Goal: Information Seeking & Learning: Compare options

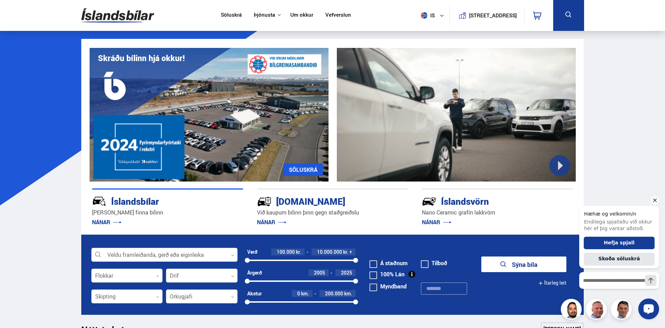
click at [655, 198] on icon "Hide greeting" at bounding box center [655, 200] width 8 height 8
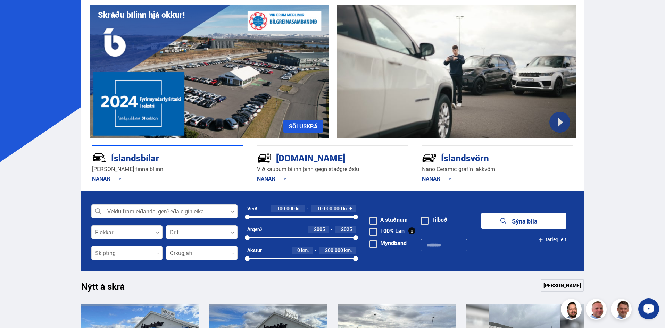
scroll to position [104, 0]
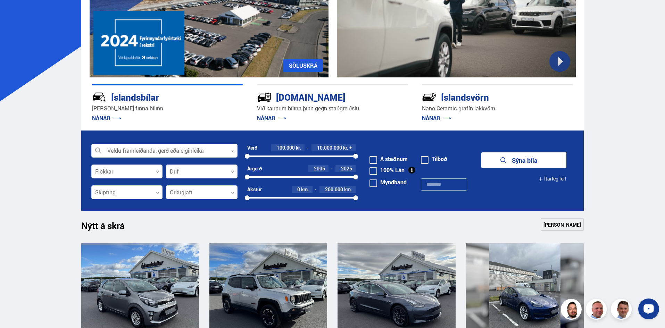
click at [375, 171] on span at bounding box center [374, 171] width 8 height 8
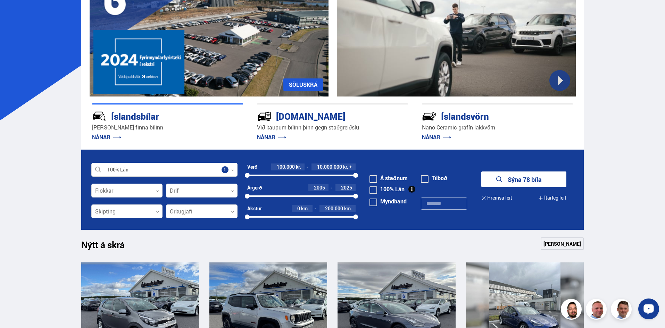
scroll to position [69, 0]
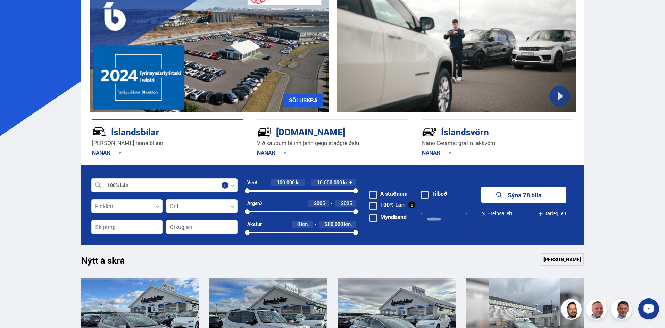
click at [372, 206] on span at bounding box center [374, 206] width 8 height 8
click at [372, 196] on span at bounding box center [374, 195] width 8 height 8
click at [537, 192] on button "Sýna 159 bíla" at bounding box center [523, 195] width 85 height 16
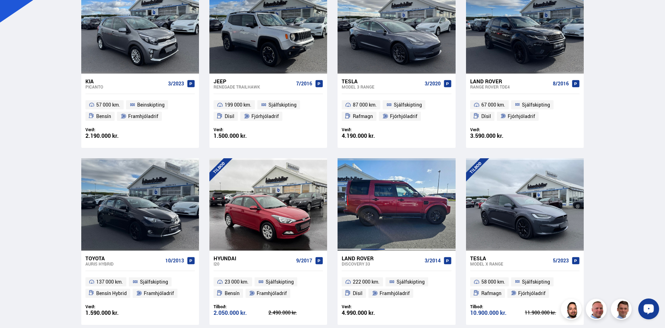
scroll to position [104, 0]
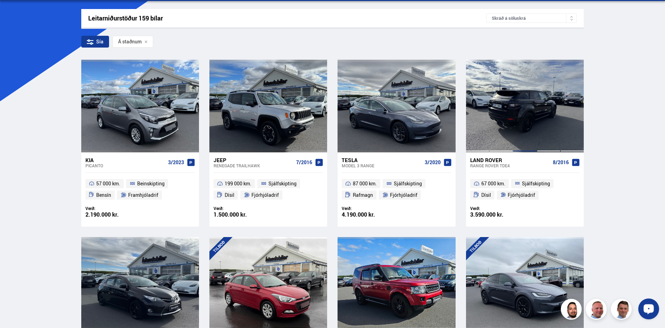
click at [519, 120] on div at bounding box center [525, 106] width 24 height 92
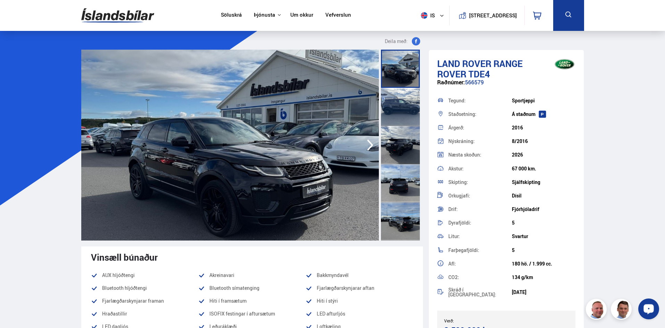
click at [284, 135] on img at bounding box center [230, 145] width 298 height 191
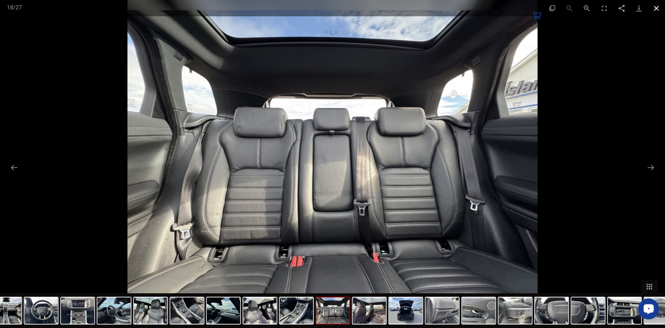
click at [656, 11] on button "Close gallery" at bounding box center [656, 8] width 17 height 16
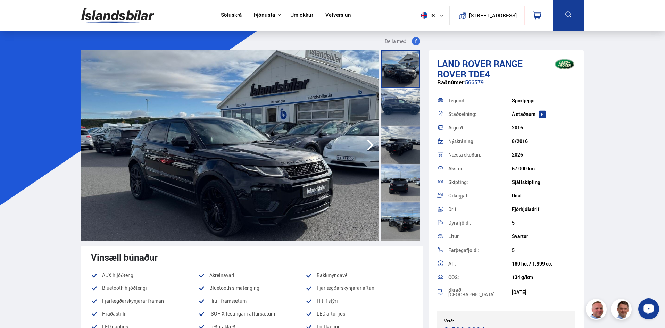
click at [368, 145] on icon "button" at bounding box center [370, 145] width 14 height 17
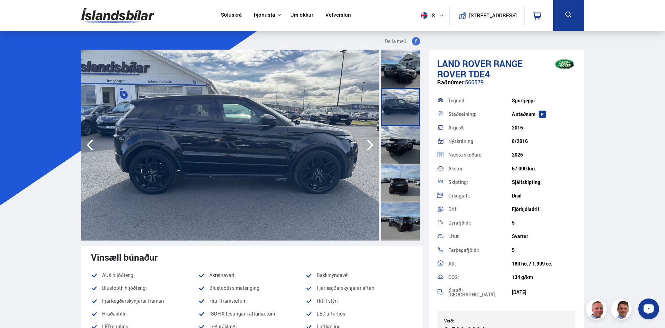
click at [313, 207] on img at bounding box center [230, 145] width 298 height 191
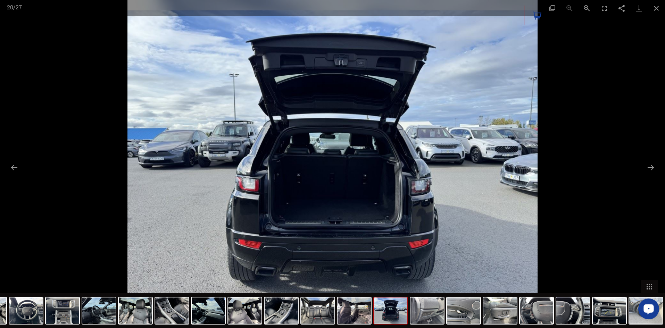
scroll to position [179, 0]
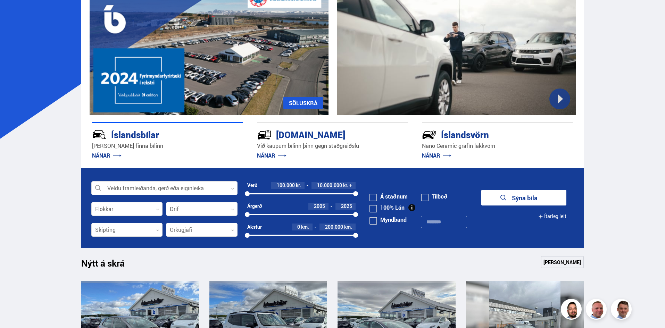
scroll to position [69, 0]
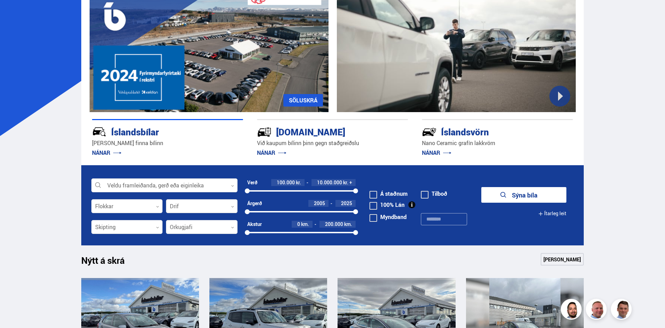
click at [189, 205] on div at bounding box center [202, 207] width 72 height 14
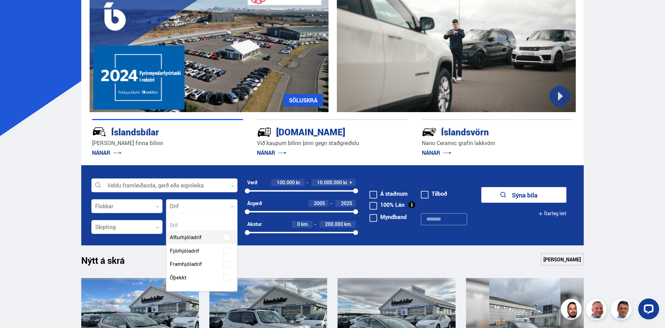
scroll to position [0, 0]
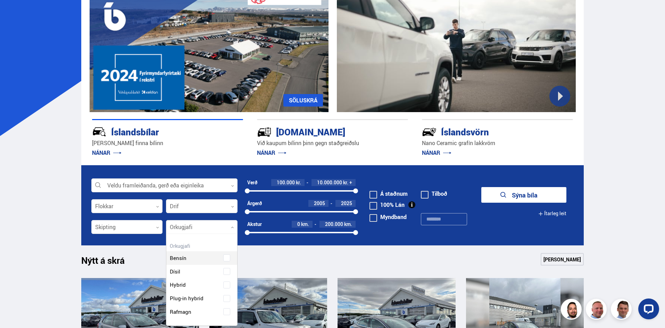
click at [219, 228] on div at bounding box center [202, 228] width 72 height 14
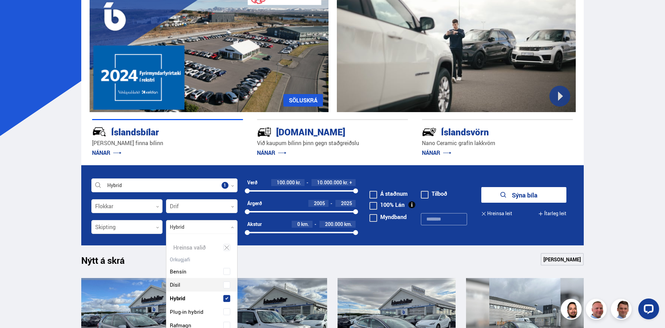
click at [227, 286] on div "Bensín Dísil Hybrid Plug-in hybrid Rafmagn" at bounding box center [201, 294] width 71 height 78
click at [222, 302] on div "Bensín Dísil Hybrid Plug-in hybrid Rafmagn" at bounding box center [201, 294] width 71 height 78
click at [225, 297] on div "Bensín Dísil Hybrid Plug-in hybrid Rafmagn" at bounding box center [201, 280] width 71 height 78
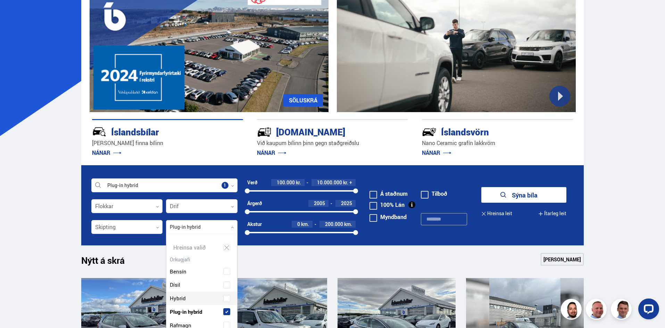
scroll to position [105, 74]
click at [225, 286] on span at bounding box center [226, 285] width 3 height 3
click at [228, 324] on span at bounding box center [226, 325] width 7 height 7
click at [225, 271] on span at bounding box center [226, 271] width 3 height 3
click at [530, 197] on button "Sýna 298 bíla" at bounding box center [523, 195] width 85 height 16
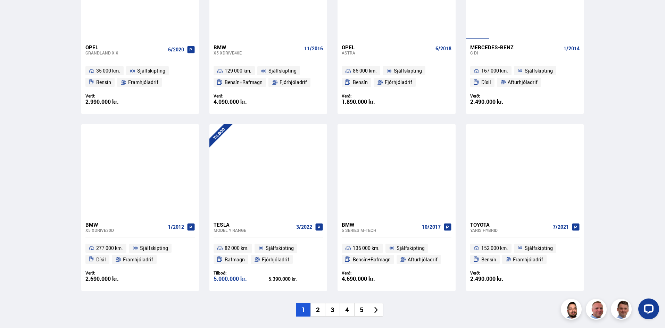
scroll to position [938, 0]
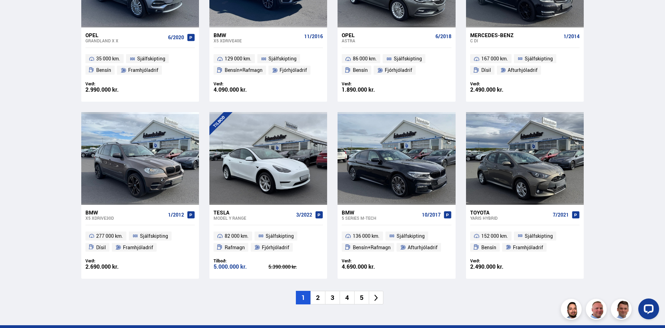
click at [320, 298] on li "2" at bounding box center [318, 298] width 15 height 14
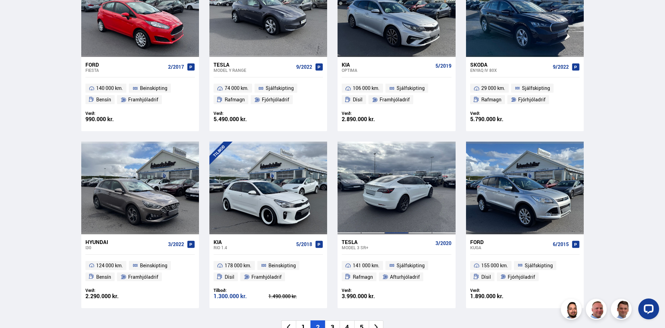
scroll to position [1007, 0]
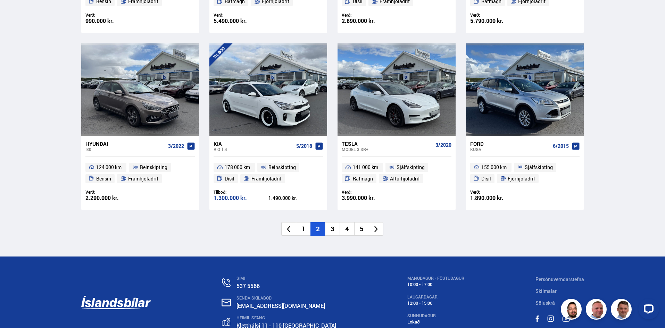
click at [331, 231] on li "3" at bounding box center [332, 229] width 15 height 14
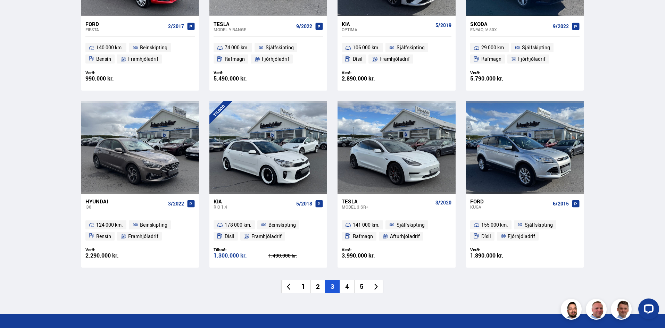
scroll to position [555, 0]
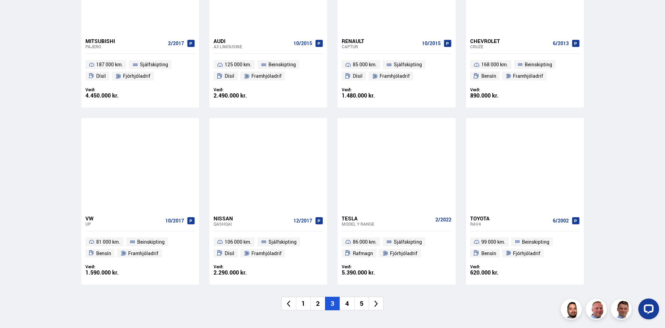
scroll to position [938, 0]
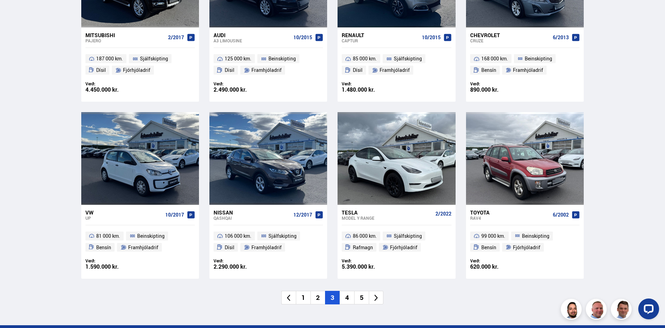
click at [344, 298] on li "4" at bounding box center [347, 298] width 15 height 14
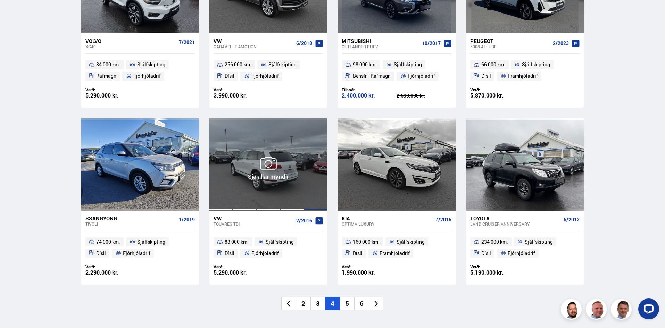
scroll to position [938, 0]
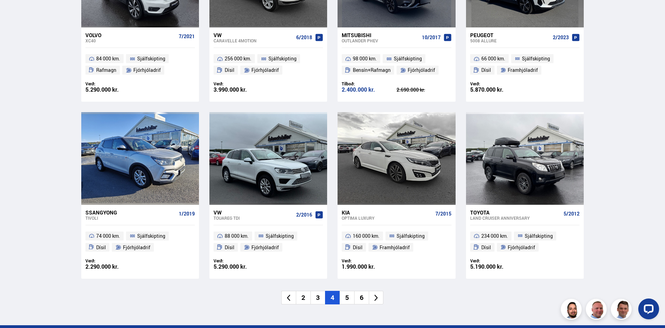
click at [345, 298] on li "5" at bounding box center [347, 298] width 15 height 14
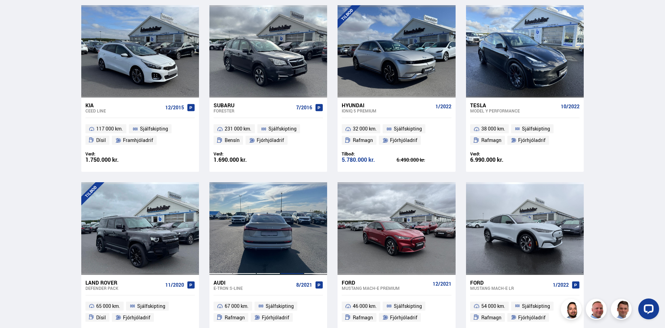
scroll to position [903, 0]
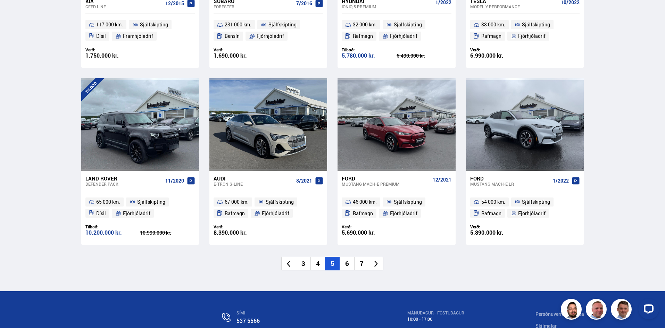
click at [347, 264] on li "6" at bounding box center [347, 264] width 15 height 14
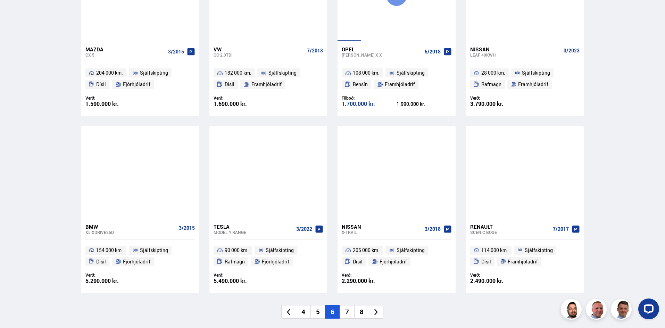
scroll to position [938, 0]
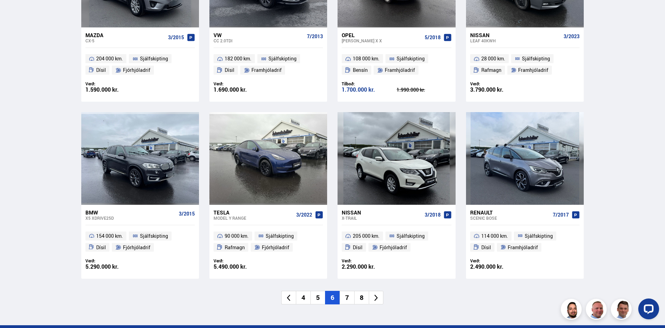
click at [347, 295] on li "7" at bounding box center [347, 298] width 15 height 14
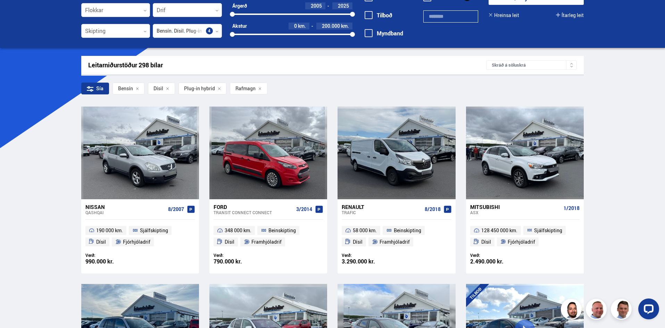
scroll to position [19, 0]
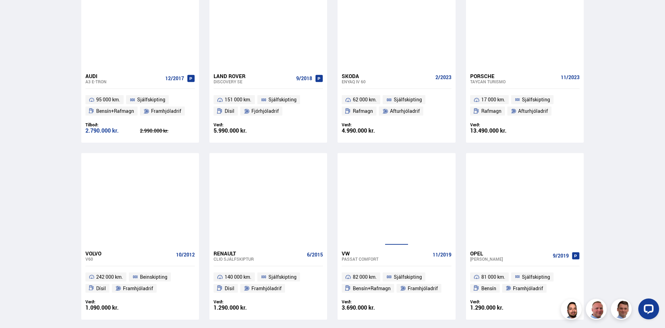
scroll to position [938, 0]
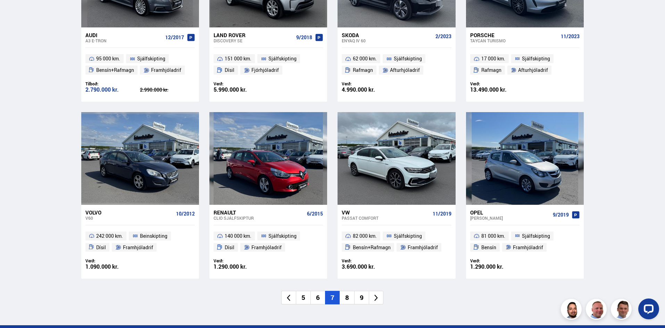
click at [351, 298] on li "8" at bounding box center [347, 298] width 15 height 14
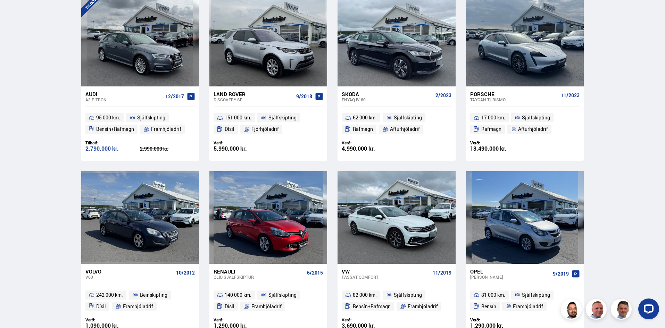
scroll to position [485, 0]
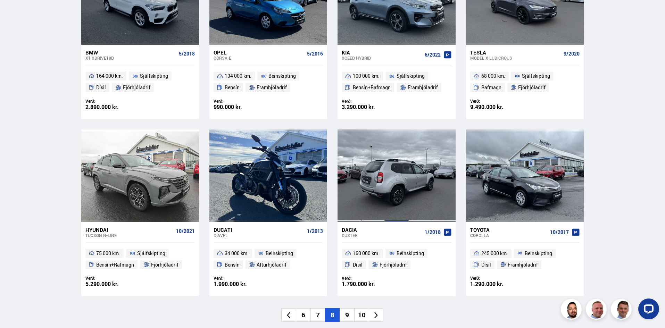
scroll to position [938, 0]
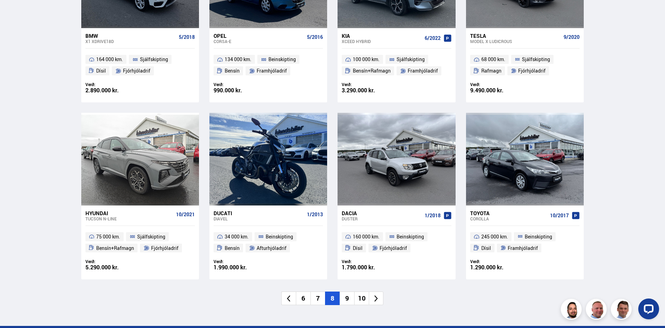
click at [346, 300] on li "9" at bounding box center [347, 299] width 15 height 14
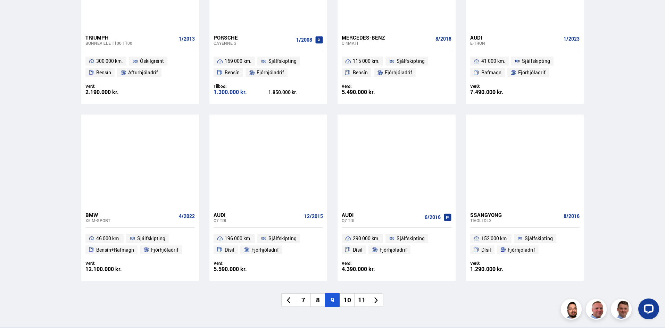
scroll to position [938, 0]
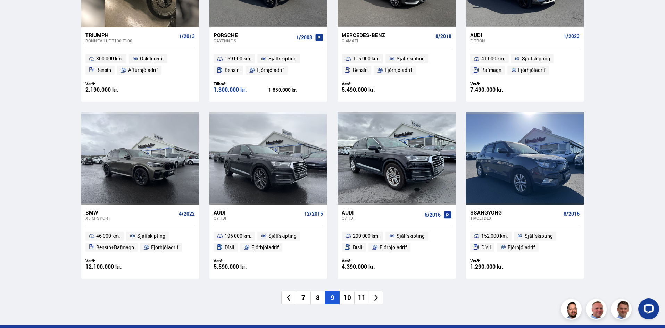
click at [347, 296] on li "10" at bounding box center [347, 298] width 15 height 14
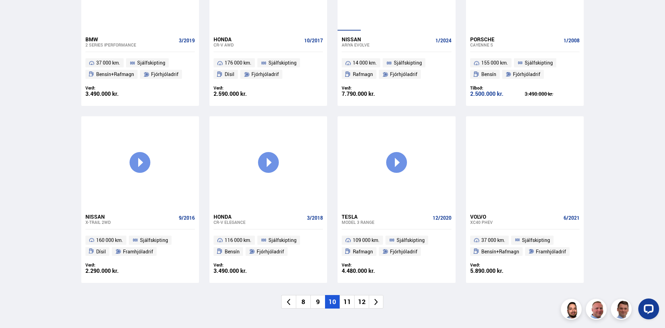
scroll to position [938, 0]
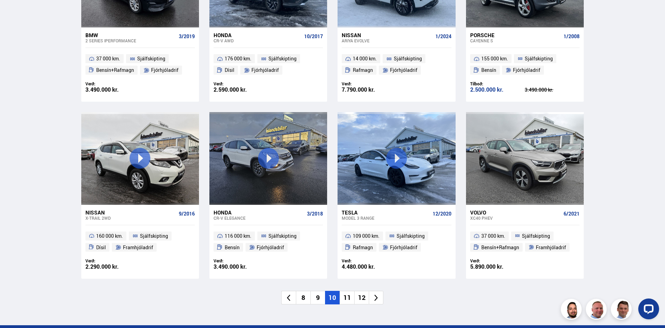
click at [344, 295] on li "11" at bounding box center [347, 298] width 15 height 14
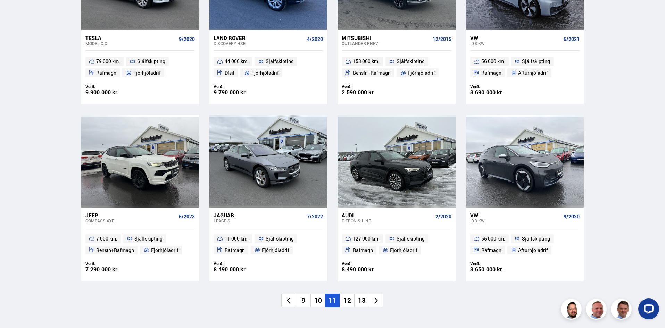
scroll to position [938, 0]
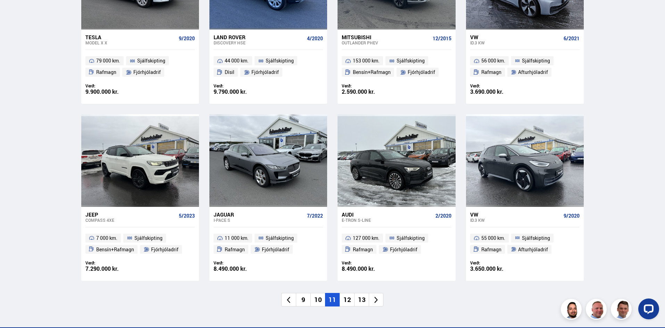
click at [349, 303] on li "12" at bounding box center [347, 300] width 15 height 14
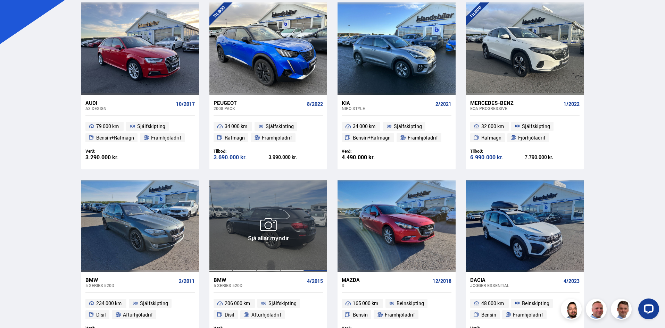
scroll to position [174, 0]
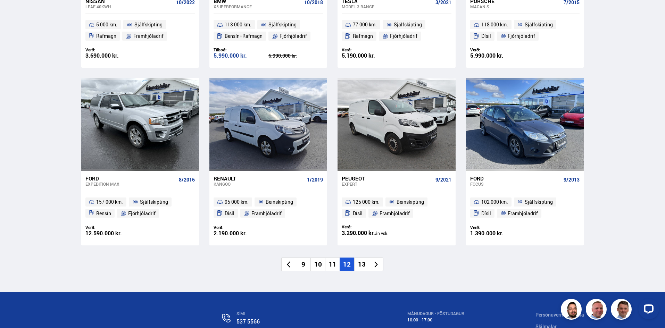
click at [359, 264] on li "13" at bounding box center [361, 265] width 15 height 14
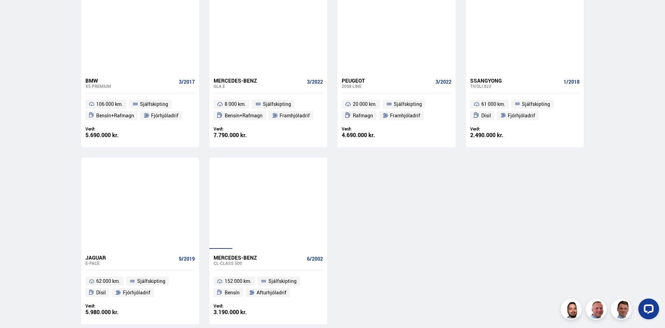
scroll to position [382, 0]
